Goal: Transaction & Acquisition: Download file/media

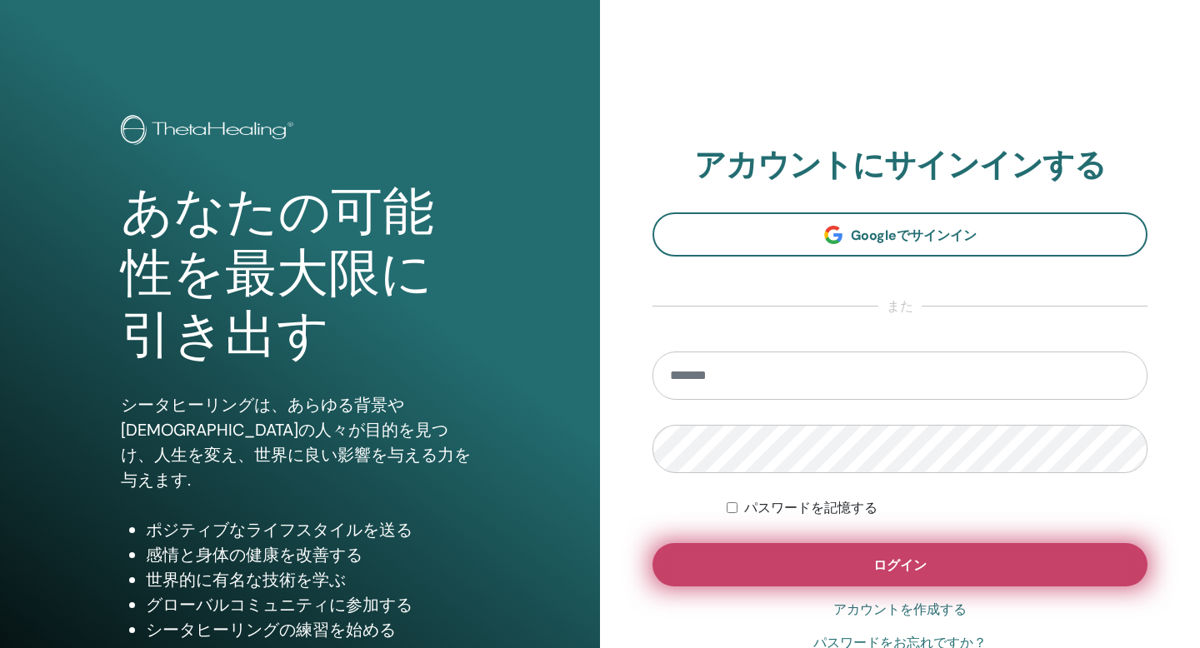
type input "**********"
click at [821, 557] on button "ログイン" at bounding box center [899, 564] width 495 height 43
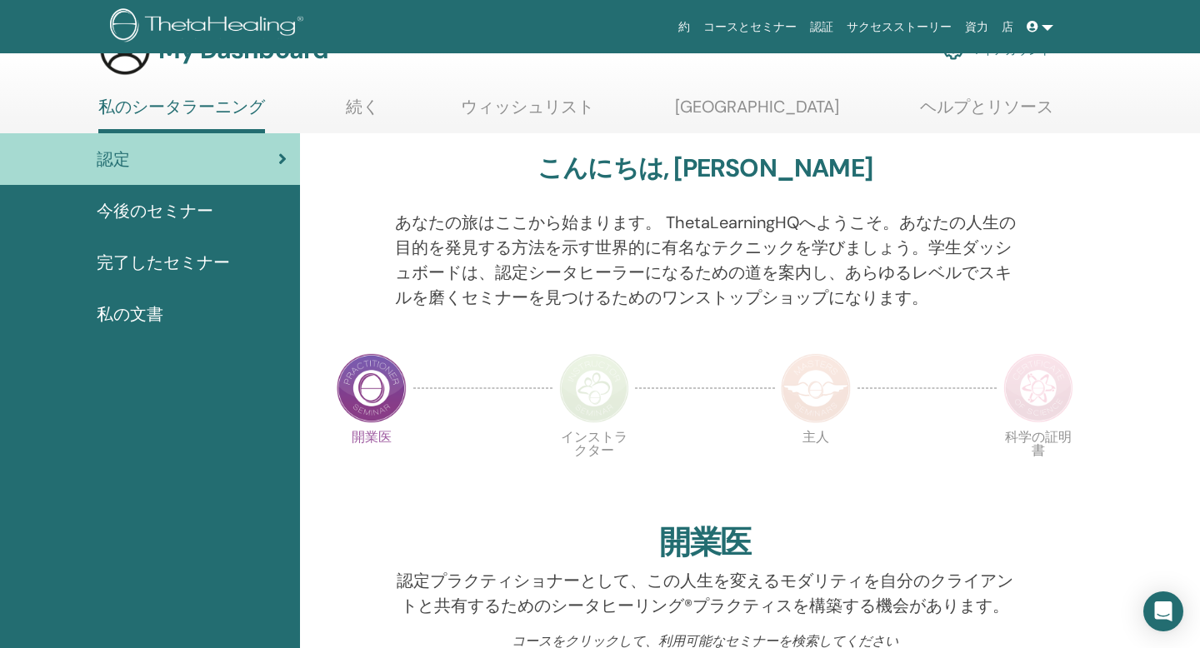
scroll to position [45, 0]
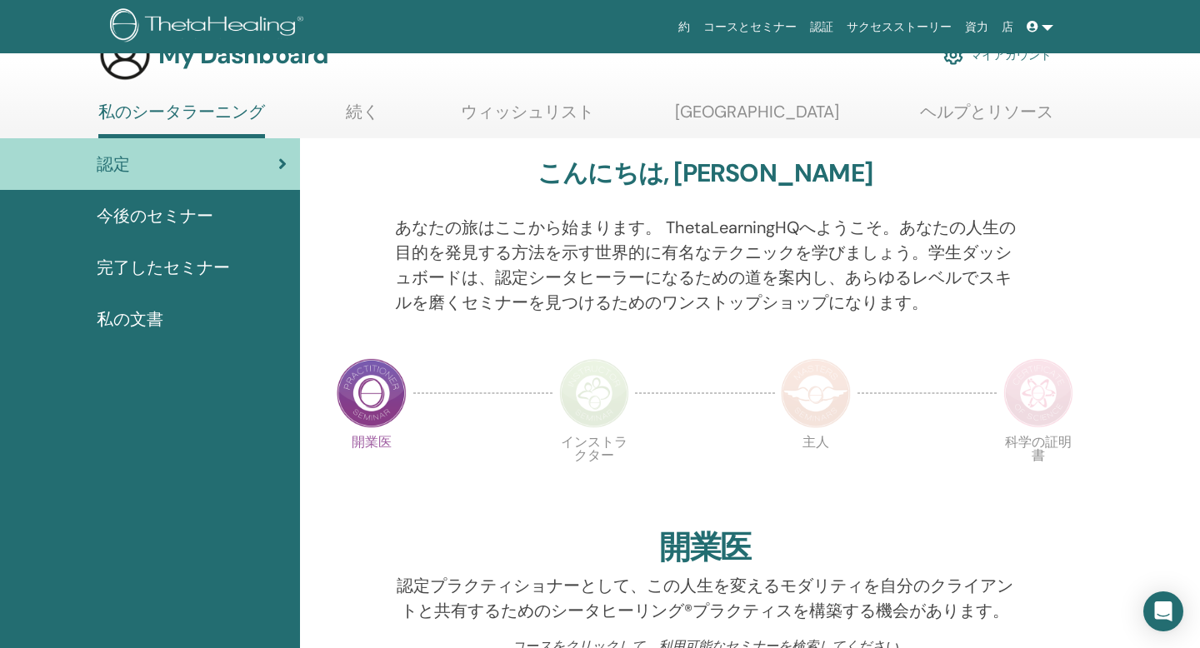
click at [169, 265] on span "完了したセミナー" at bounding box center [163, 267] width 133 height 25
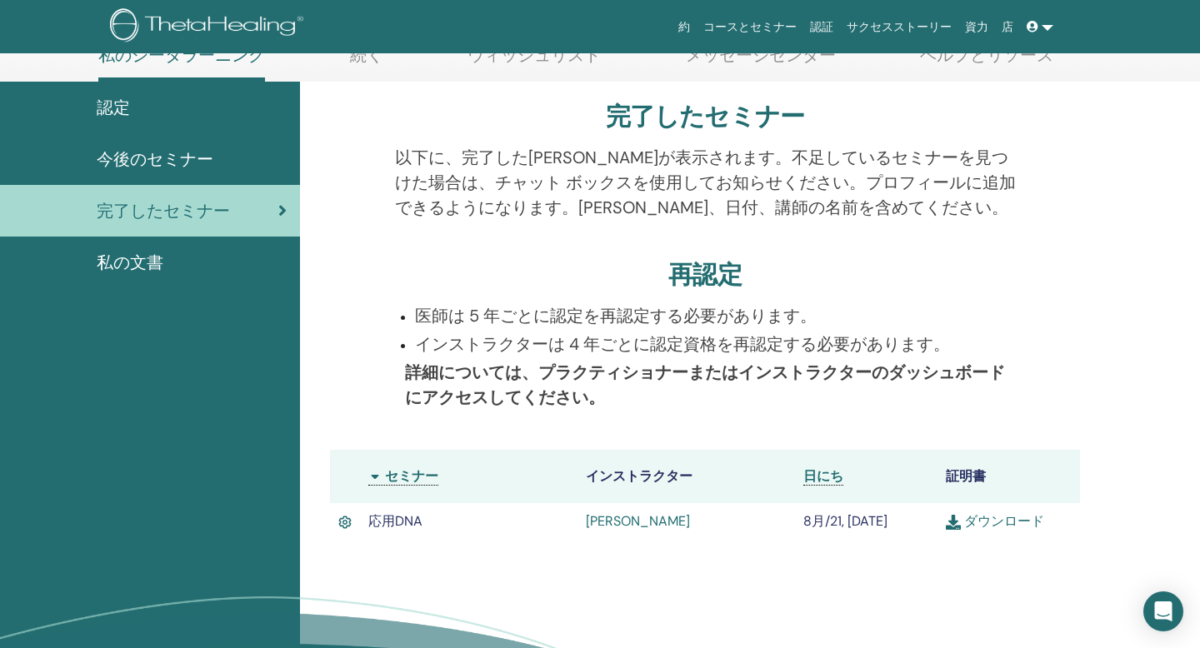
scroll to position [111, 0]
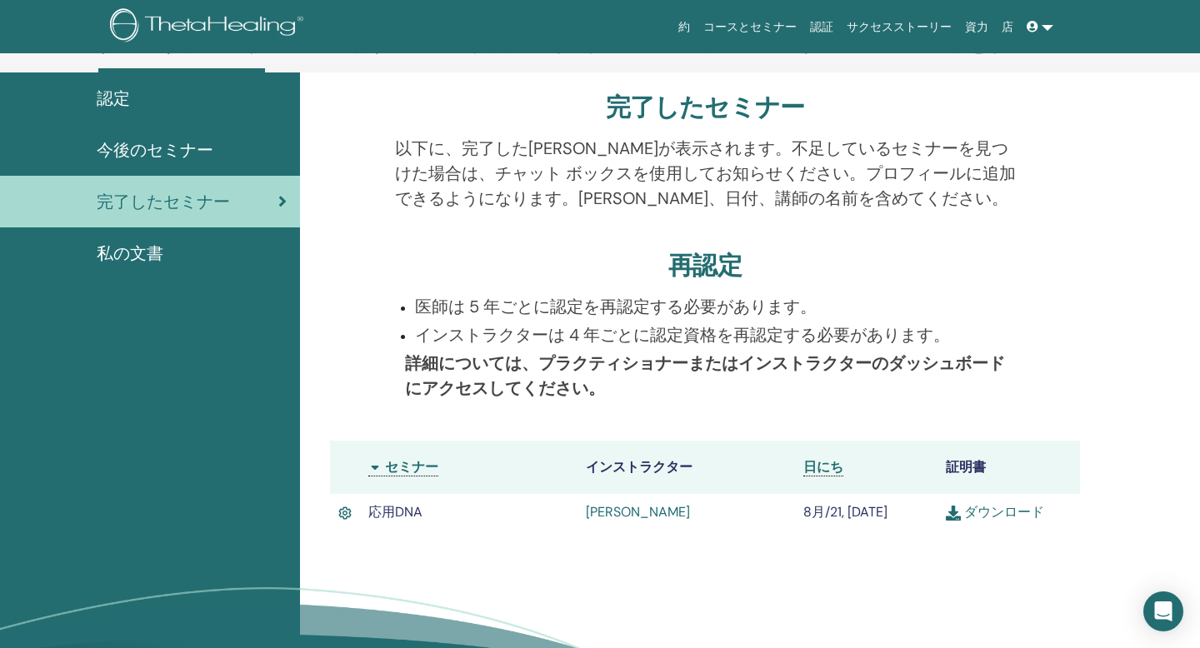
click at [999, 509] on link "ダウンロード" at bounding box center [995, 511] width 98 height 17
